Goal: Find specific page/section: Find specific page/section

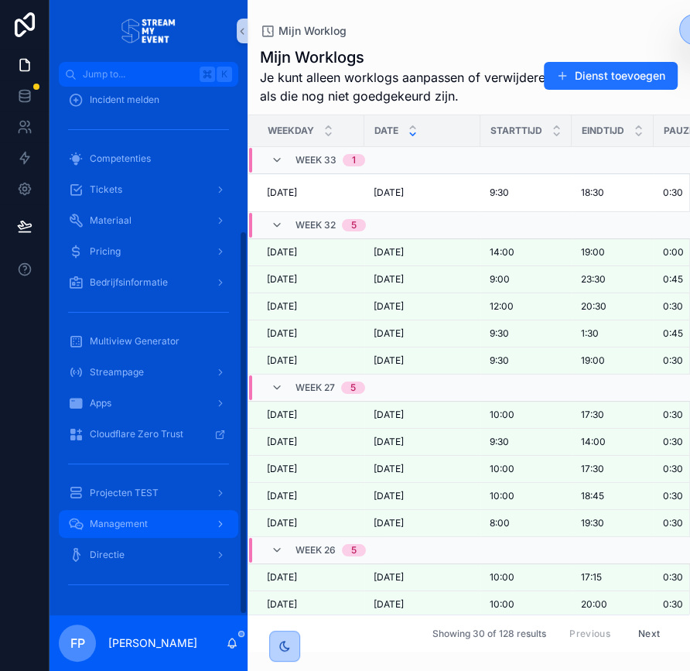
click at [123, 517] on span "Management" at bounding box center [119, 523] width 58 height 12
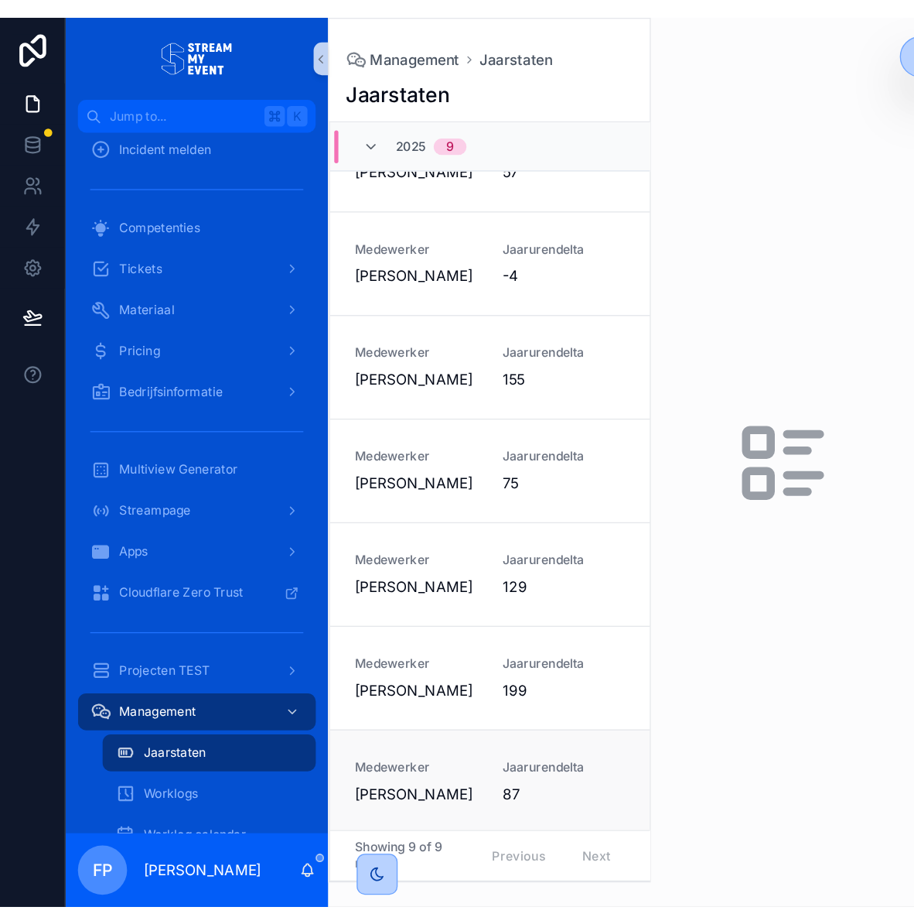
scroll to position [203, 0]
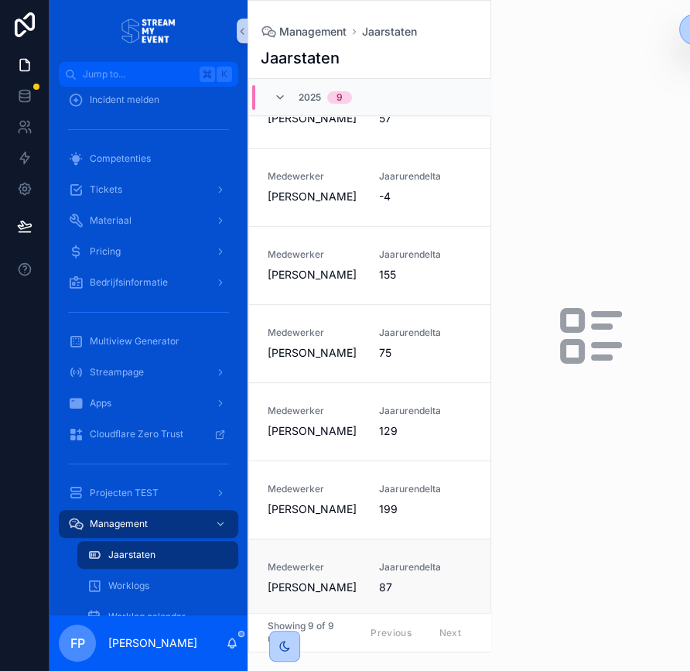
click at [340, 568] on span "Medewerker" at bounding box center [314, 567] width 93 height 12
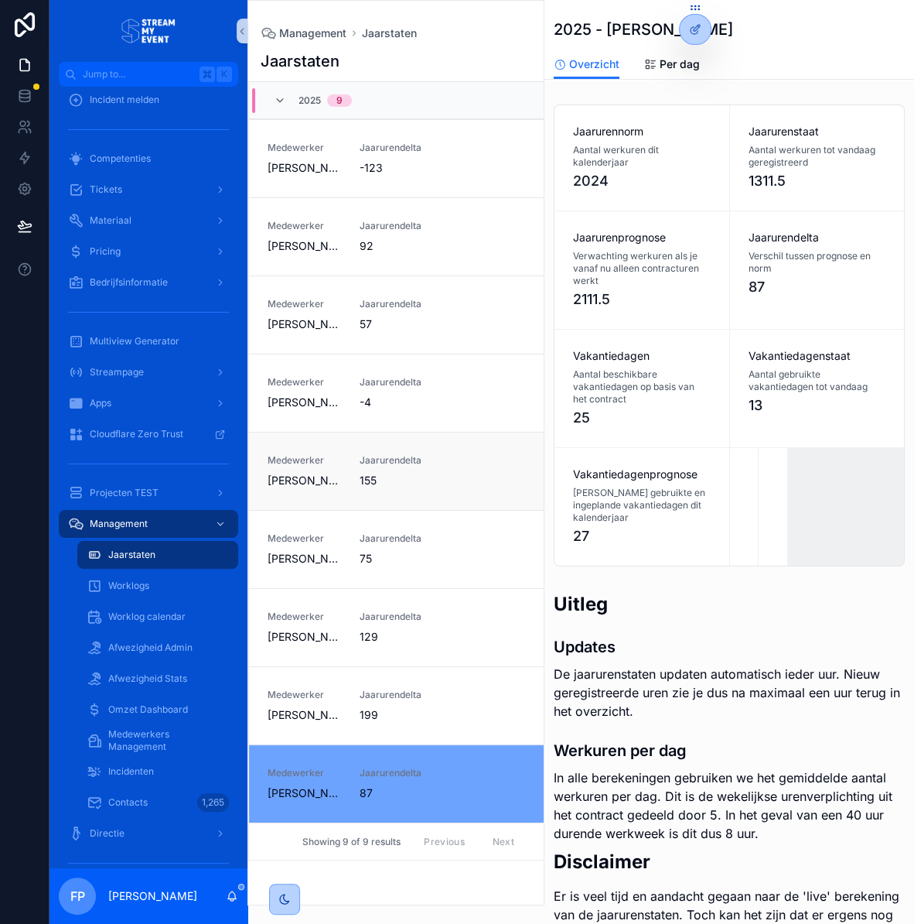
click at [383, 452] on link "Medewerker [PERSON_NAME] Jaarurendelta 155" at bounding box center [396, 471] width 295 height 78
